Goal: Task Accomplishment & Management: Use online tool/utility

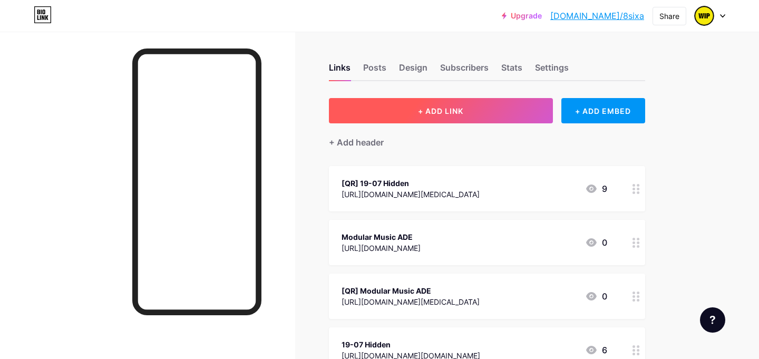
click at [423, 105] on button "+ ADD LINK" at bounding box center [441, 110] width 224 height 25
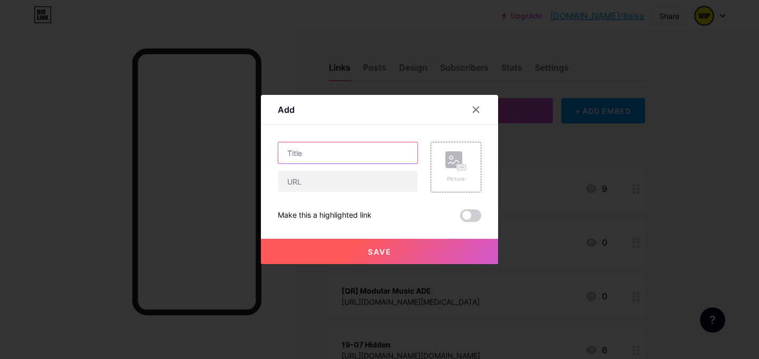
click at [307, 158] on input "text" at bounding box center [347, 152] width 139 height 21
type input "S"
type input "20/9 8sixA Invites"
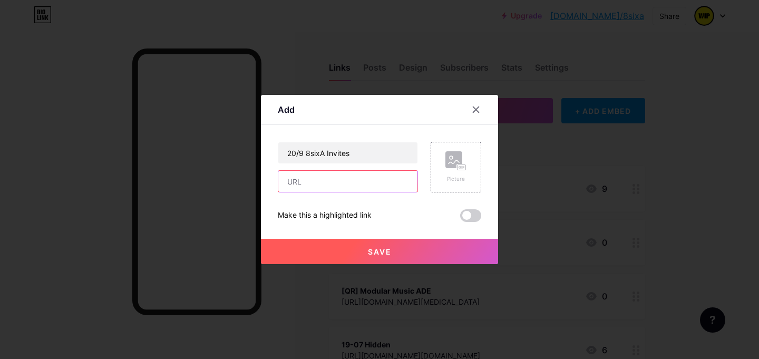
click at [304, 185] on input "text" at bounding box center [347, 181] width 139 height 21
paste input "[URL][DOMAIN_NAME]"
type input "[URL][DOMAIN_NAME]"
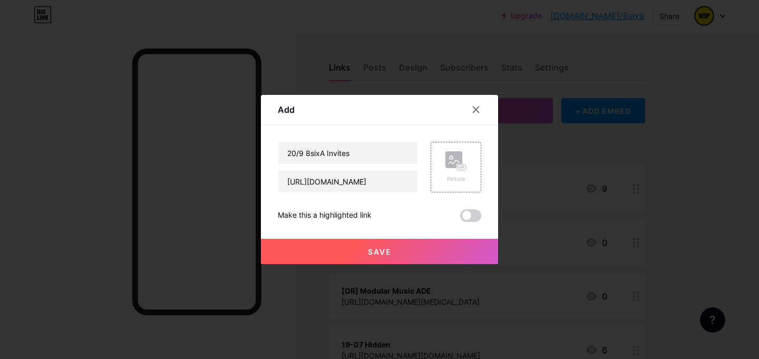
click at [339, 243] on button "Save" at bounding box center [379, 251] width 237 height 25
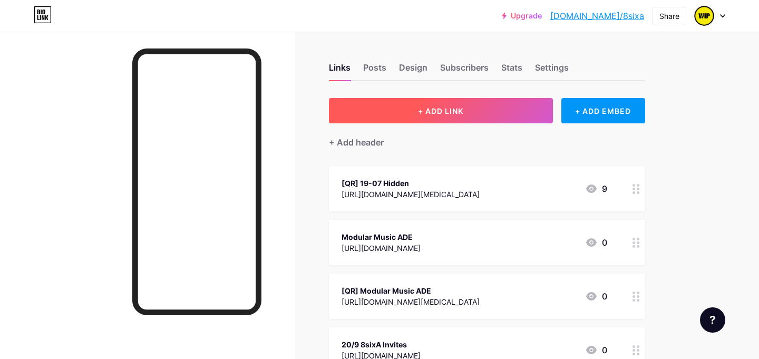
click at [418, 110] on span "+ ADD LINK" at bounding box center [440, 110] width 45 height 9
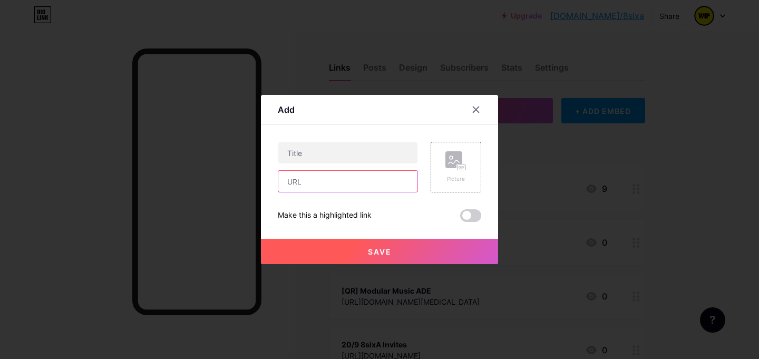
click at [300, 176] on input "text" at bounding box center [347, 181] width 139 height 21
paste input "[URL][DOMAIN_NAME][MEDICAL_DATA]"
type input "[URL][DOMAIN_NAME][MEDICAL_DATA]"
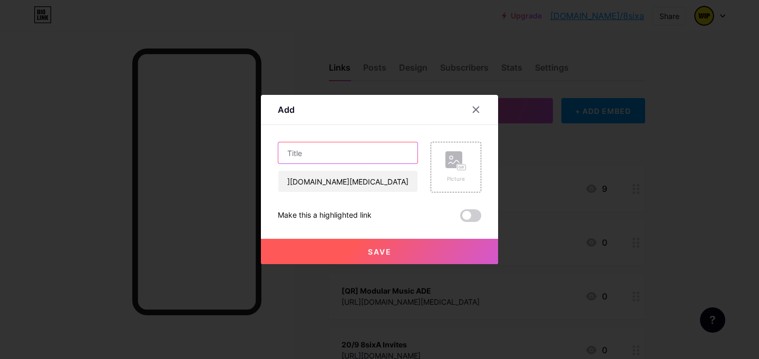
click at [300, 153] on input "text" at bounding box center [347, 152] width 139 height 21
type input "[QR] 20/9 8sixA invites"
click at [368, 249] on span "Save" at bounding box center [380, 251] width 24 height 9
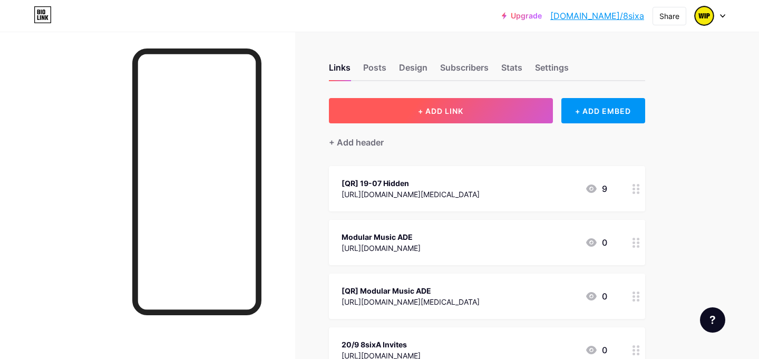
click at [378, 115] on button "+ ADD LINK" at bounding box center [441, 110] width 224 height 25
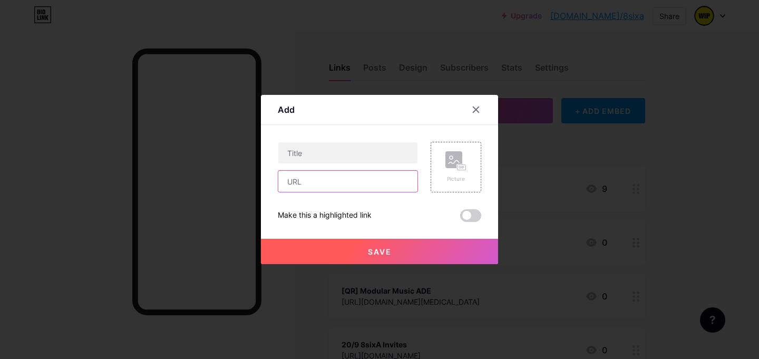
click at [302, 182] on input "text" at bounding box center [347, 181] width 139 height 21
paste input "[URL][DOMAIN_NAME]" rel="no-follow"><img src="[URL][DOMAIN_NAME][MEDICAL_DATA]"
type input "[URL][DOMAIN_NAME]" rel="no-follow"><img src="[URL][DOMAIN_NAME][MEDICAL_DATA]"
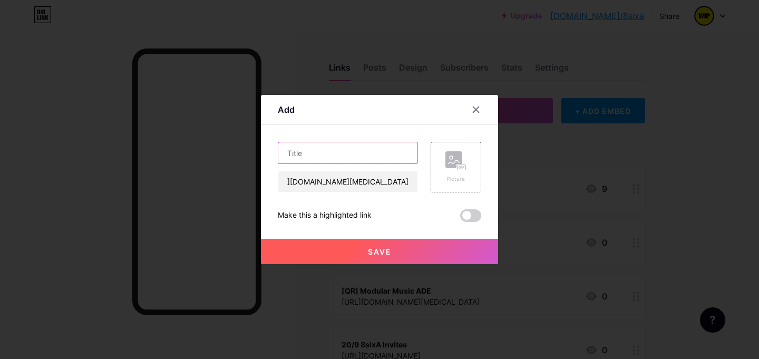
click at [303, 156] on input "text" at bounding box center [347, 152] width 139 height 21
type input "[QR] 04/10 UNLMTD__"
click at [350, 252] on button "Save" at bounding box center [379, 251] width 237 height 25
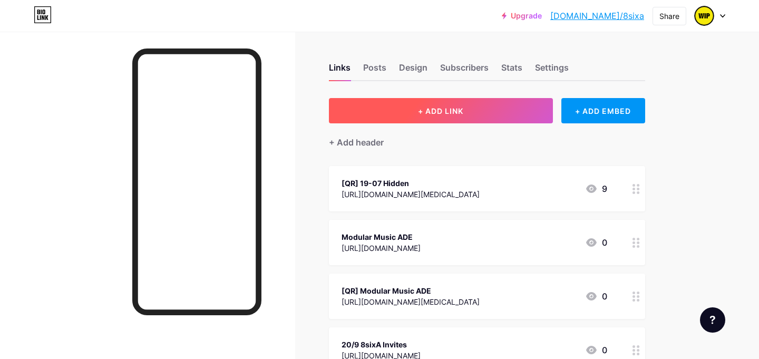
click at [386, 121] on button "+ ADD LINK" at bounding box center [441, 110] width 224 height 25
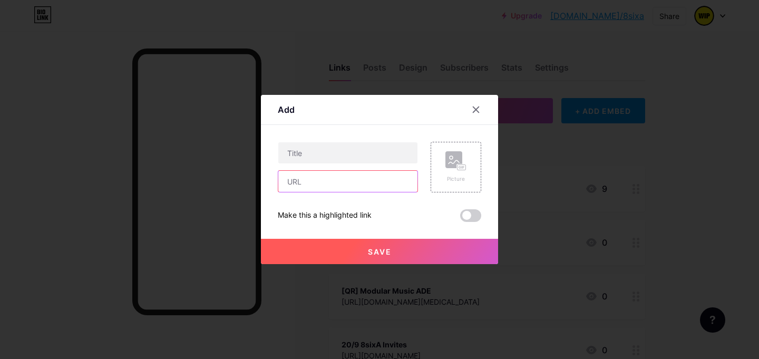
click at [311, 172] on input "text" at bounding box center [347, 181] width 139 height 21
paste input "[URL][DOMAIN_NAME]"
type input "[URL][DOMAIN_NAME]"
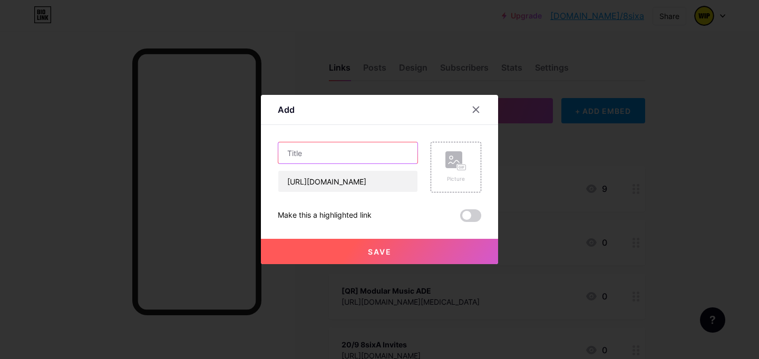
click at [306, 155] on input "text" at bounding box center [347, 152] width 139 height 21
type input "04/10 UNLTMD__"
click at [333, 242] on button "Save" at bounding box center [379, 251] width 237 height 25
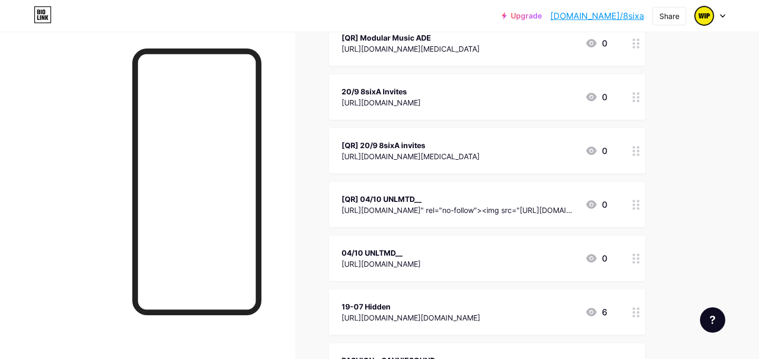
scroll to position [253, 0]
click at [419, 204] on div "[URL][DOMAIN_NAME]" rel="no-follow"><img src="[URL][DOMAIN_NAME][MEDICAL_DATA]" at bounding box center [458, 209] width 235 height 11
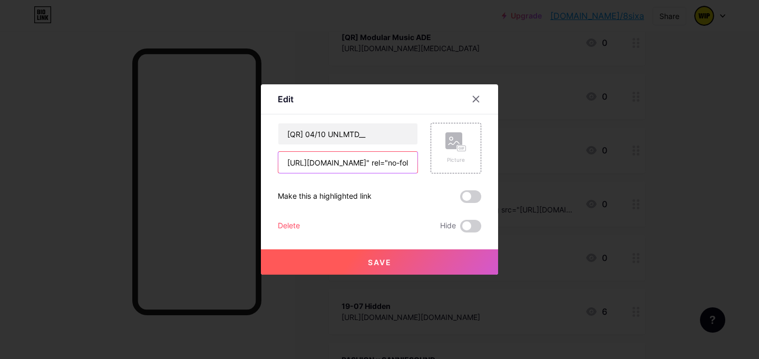
click at [361, 156] on input "[URL][DOMAIN_NAME]" rel="no-follow"><img src="[URL][DOMAIN_NAME][MEDICAL_DATA]" at bounding box center [347, 162] width 139 height 21
paste input "[DOMAIN_NAME][URL]"
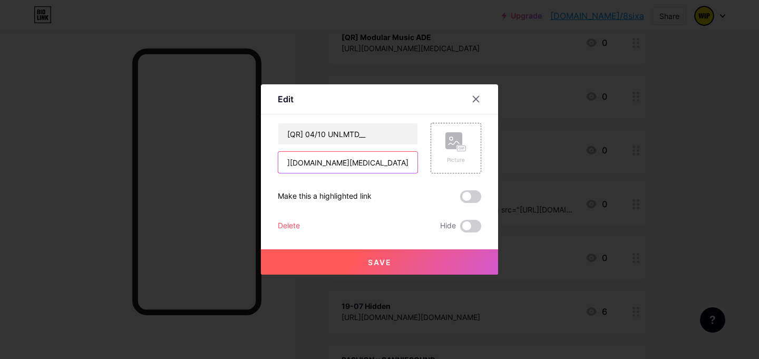
type input "[URL][DOMAIN_NAME][MEDICAL_DATA]"
click at [356, 265] on button "Save" at bounding box center [379, 261] width 237 height 25
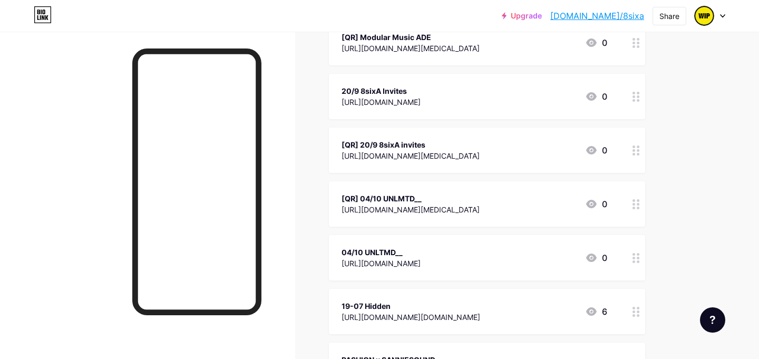
click at [363, 196] on div "[QR] 04/10 UNLMTD__" at bounding box center [410, 198] width 138 height 11
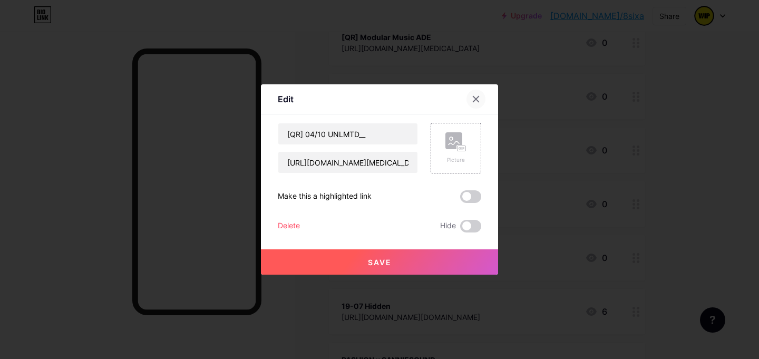
click at [475, 100] on icon at bounding box center [476, 99] width 8 height 8
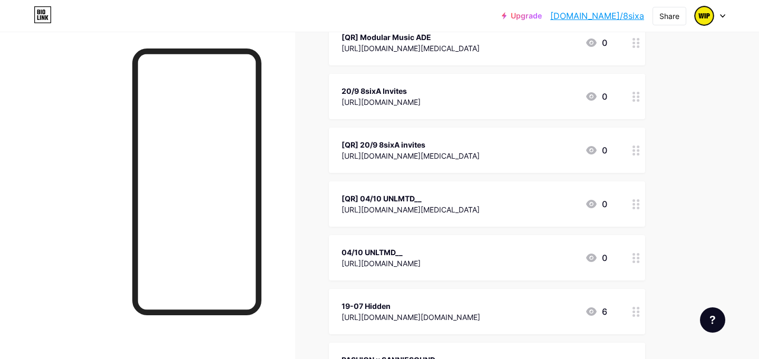
click at [377, 193] on div "[QR] 04/10 UNLMTD__" at bounding box center [410, 198] width 138 height 11
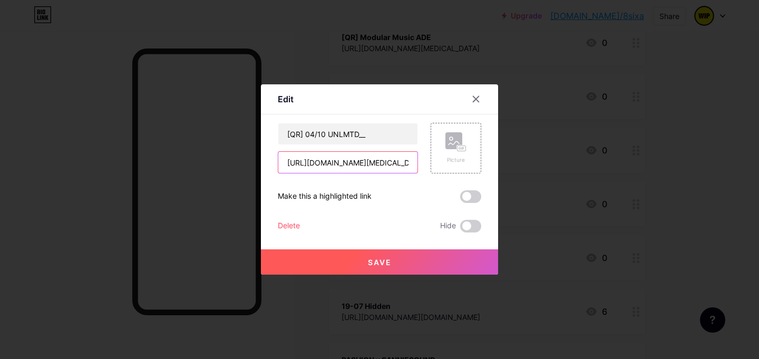
click at [335, 162] on input "[URL][DOMAIN_NAME][MEDICAL_DATA]" at bounding box center [347, 162] width 139 height 21
paste input "009038357_1758044223"
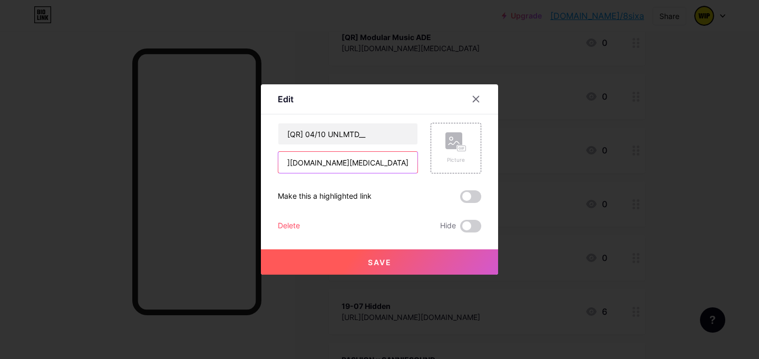
type input "[URL][DOMAIN_NAME][MEDICAL_DATA]"
click at [341, 261] on button "Save" at bounding box center [379, 261] width 237 height 25
